Goal: Information Seeking & Learning: Learn about a topic

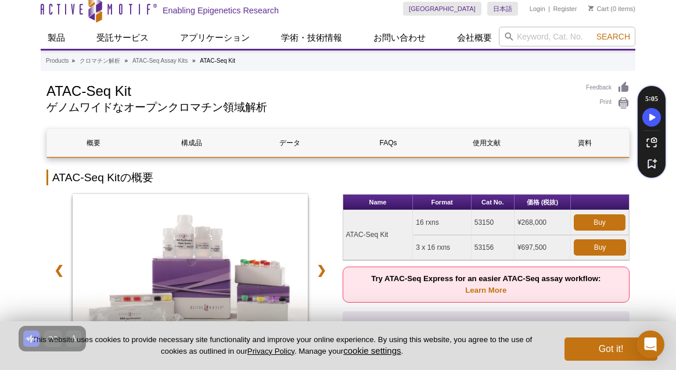
scroll to position [37, 0]
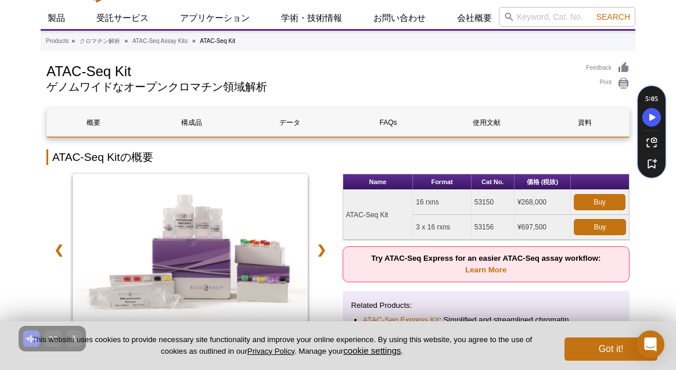
scroll to position [55, 0]
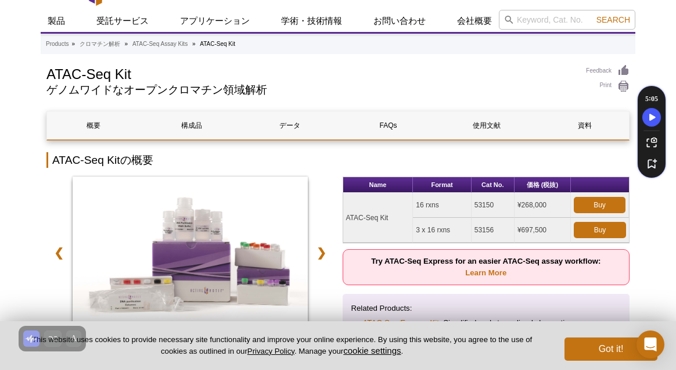
drag, startPoint x: 351, startPoint y: 214, endPoint x: 391, endPoint y: 215, distance: 40.1
click at [391, 215] on td "ATAC-Seq Kit" at bounding box center [378, 218] width 70 height 50
copy td "ATAC-Seq Kit"
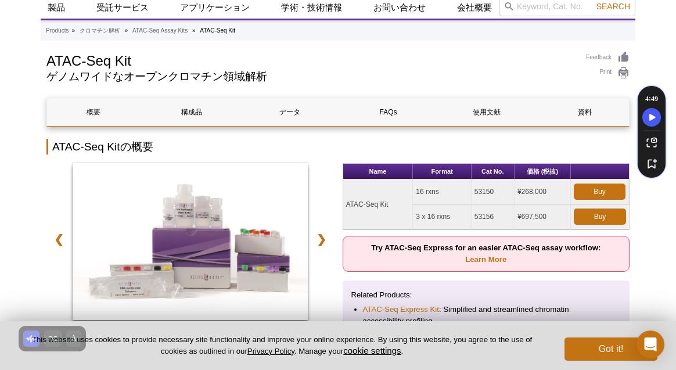
scroll to position [69, 0]
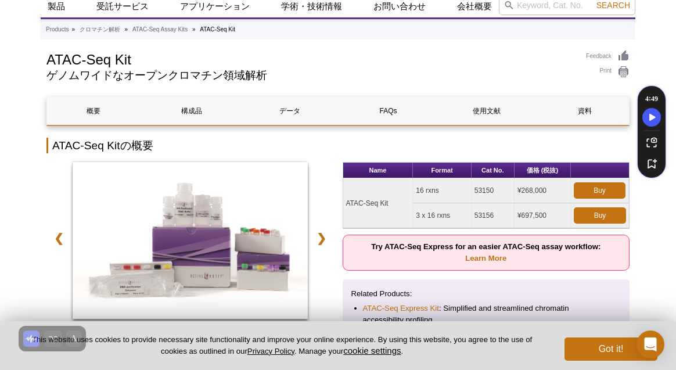
drag, startPoint x: 414, startPoint y: 188, endPoint x: 483, endPoint y: 190, distance: 68.6
click at [499, 191] on tr "ATAC-Seq Kit 16 rxns 53150 ¥268,000 Buy" at bounding box center [486, 190] width 286 height 25
copy tr "16 rxns 53150"
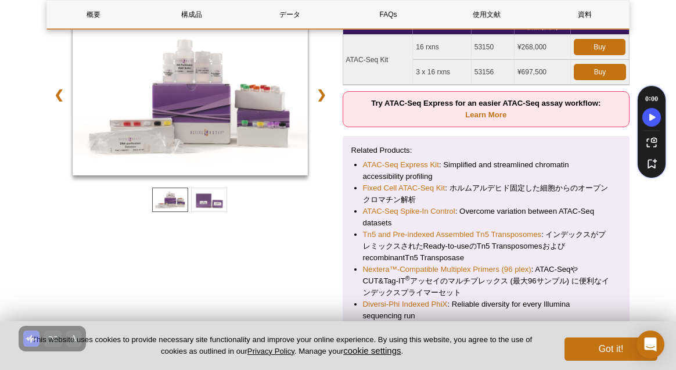
scroll to position [0, 0]
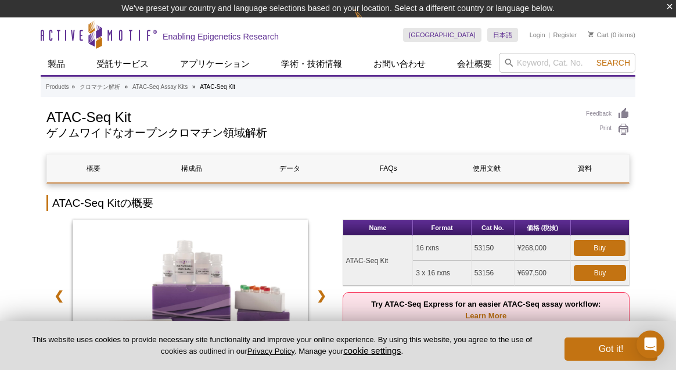
scroll to position [49, 0]
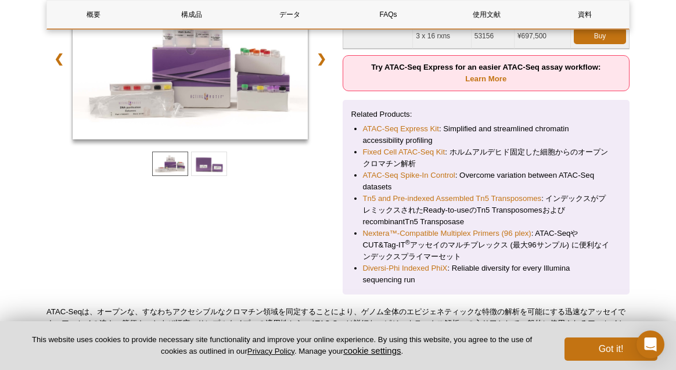
click at [316, 141] on div at bounding box center [190, 63] width 288 height 160
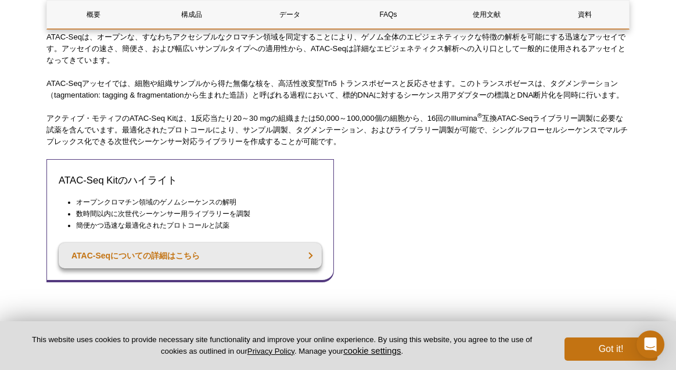
scroll to position [507, 0]
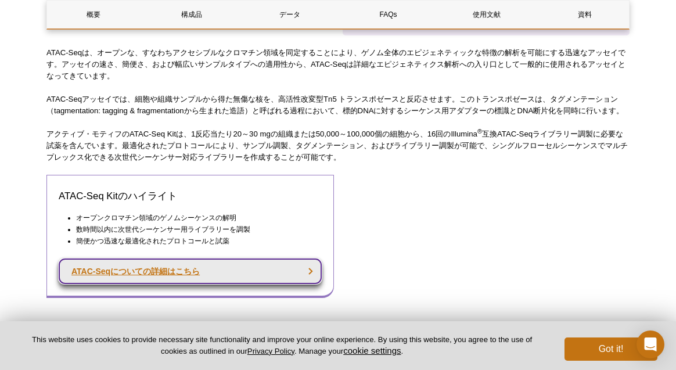
click at [143, 268] on link "ATAC-Seqについての詳細はこちら" at bounding box center [190, 272] width 263 height 26
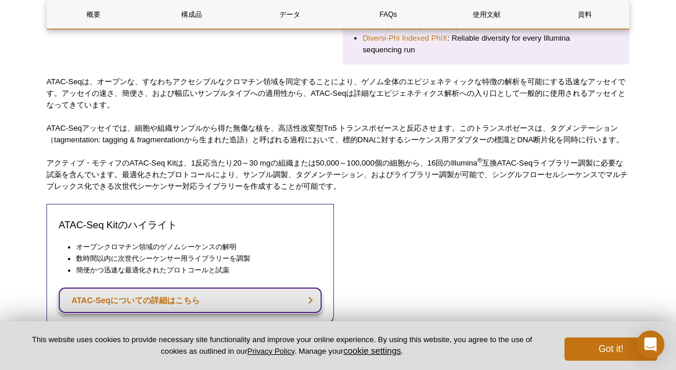
scroll to position [170, 0]
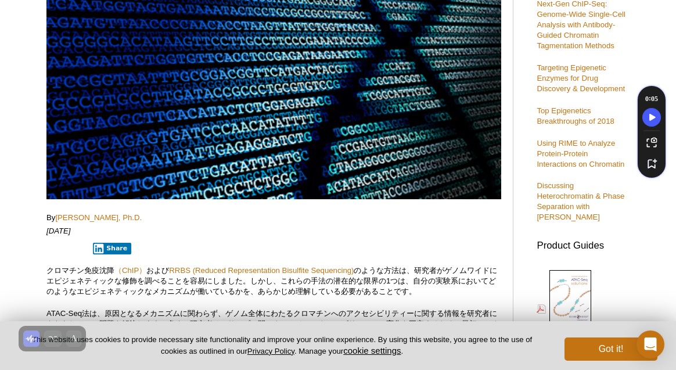
scroll to position [394, 0]
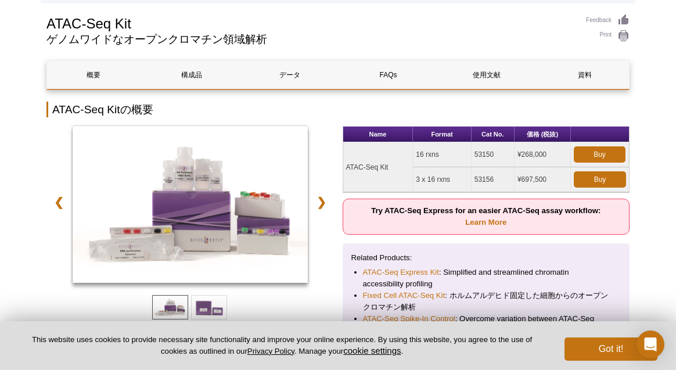
scroll to position [123, 0]
click at [375, 116] on h2 "ATAC-Seq Kitの概要" at bounding box center [337, 110] width 583 height 16
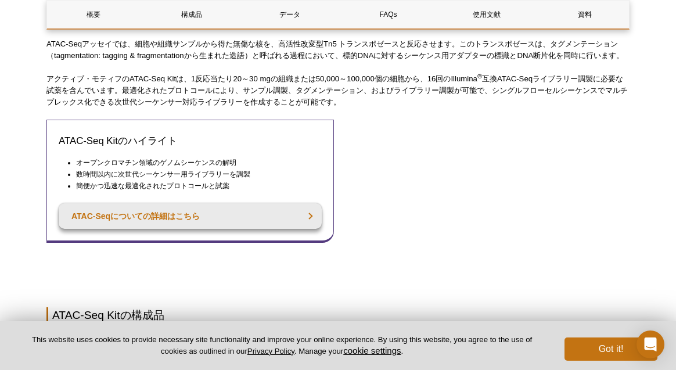
scroll to position [595, 0]
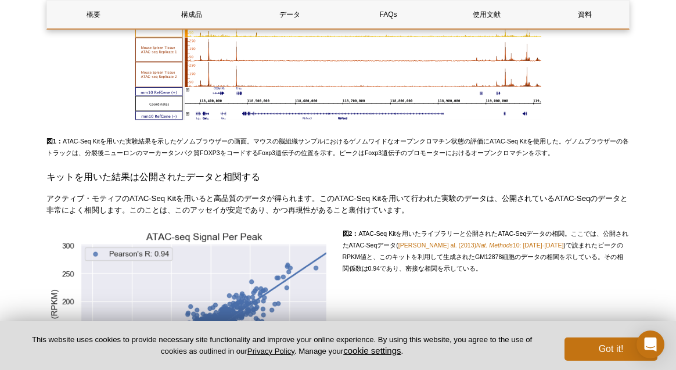
scroll to position [3037, 0]
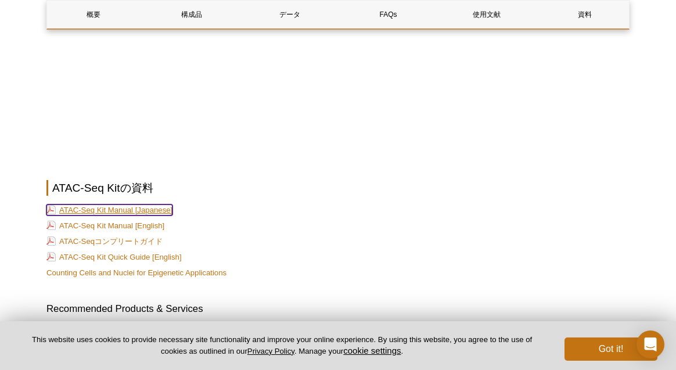
click at [153, 204] on link "ATAC-Seq Kit Manual [Japanese]" at bounding box center [109, 209] width 126 height 11
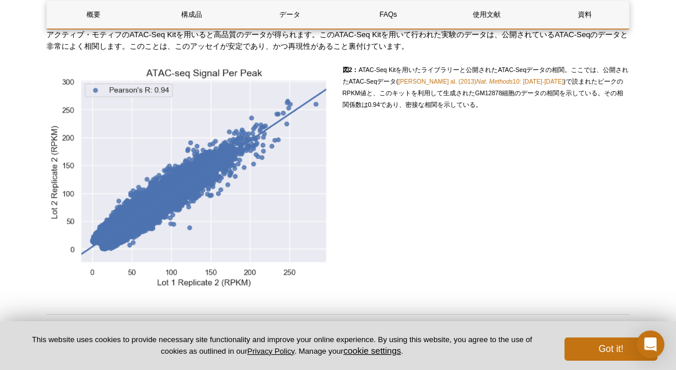
scroll to position [1369, 0]
